Goal: Find specific page/section: Find specific page/section

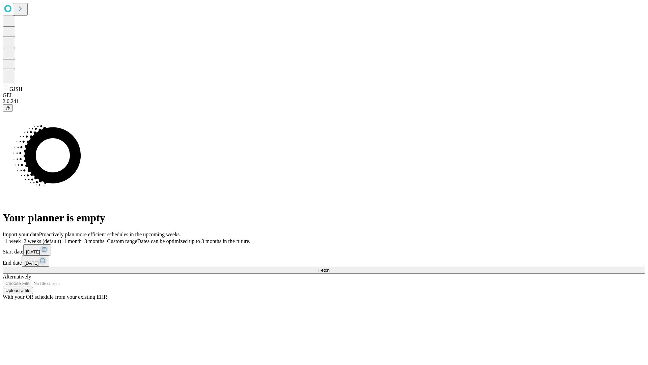
click at [329, 267] on span "Fetch" at bounding box center [323, 269] width 11 height 5
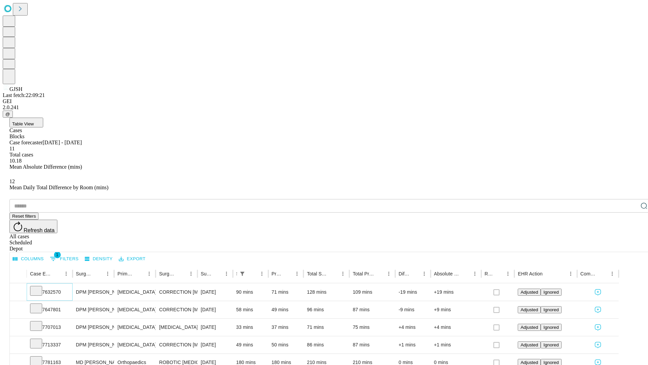
click at [39, 287] on icon at bounding box center [36, 290] width 7 height 7
